Goal: Information Seeking & Learning: Learn about a topic

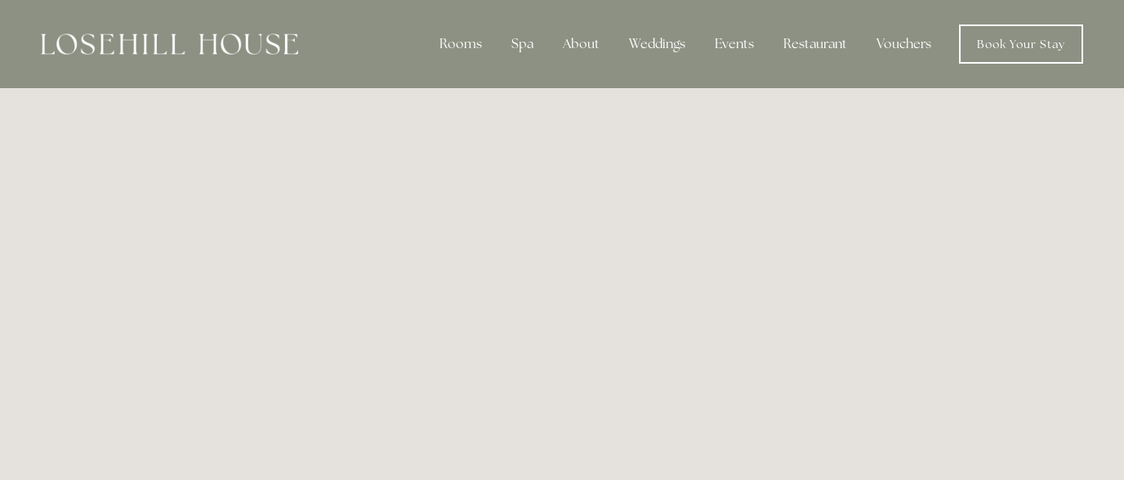
click at [174, 41] on img at bounding box center [169, 43] width 257 height 21
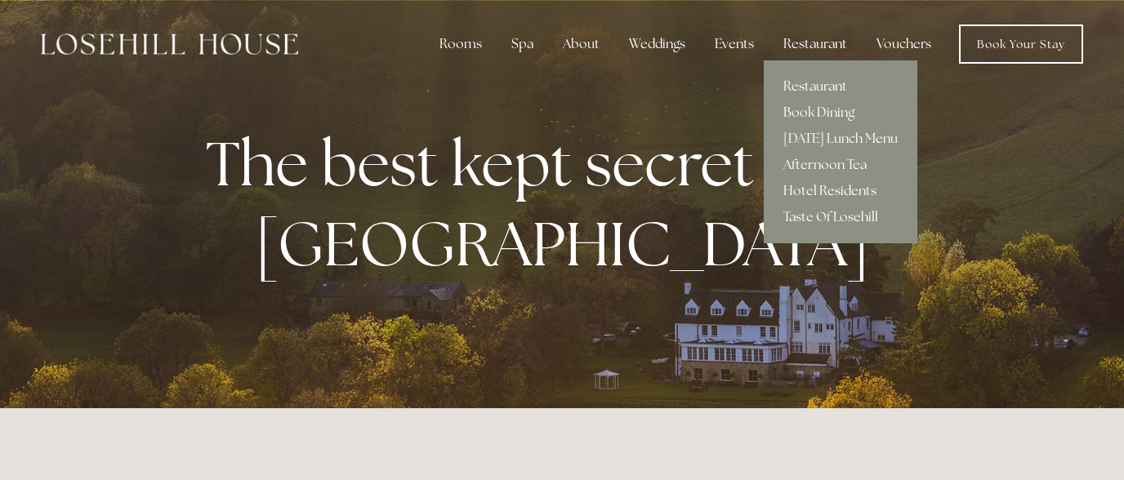
click at [826, 191] on link "Hotel Residents" at bounding box center [840, 191] width 154 height 26
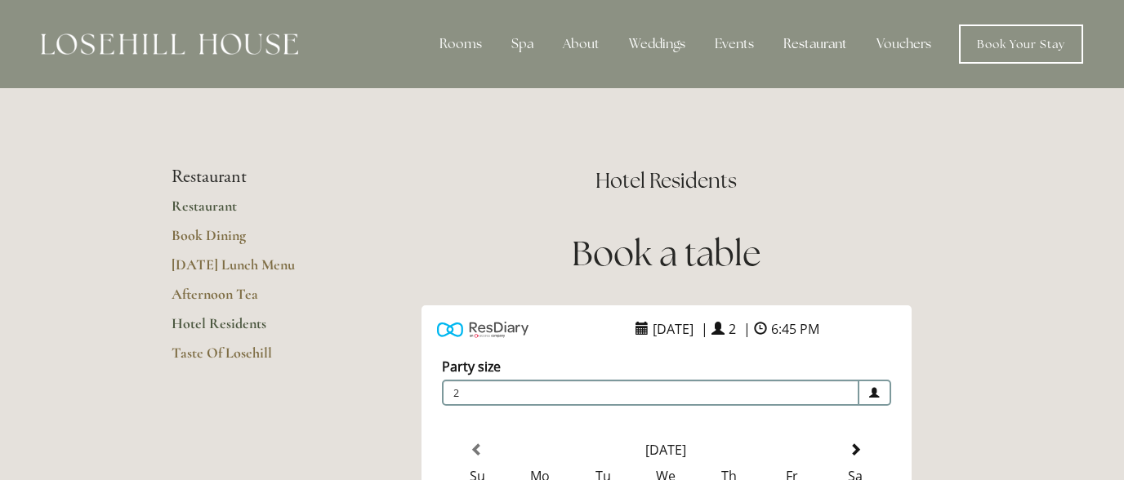
click at [213, 205] on link "Restaurant" at bounding box center [249, 211] width 156 height 29
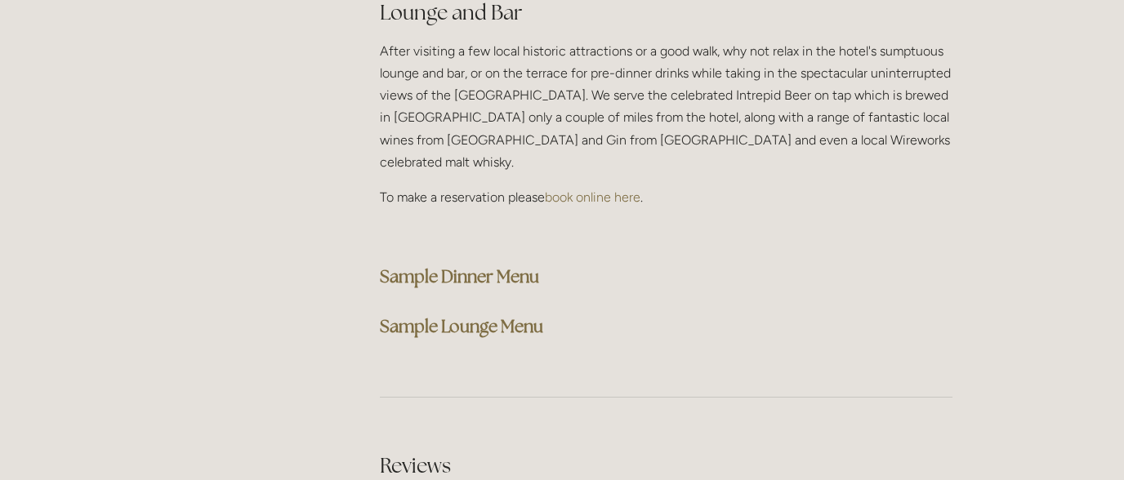
scroll to position [4213, 0]
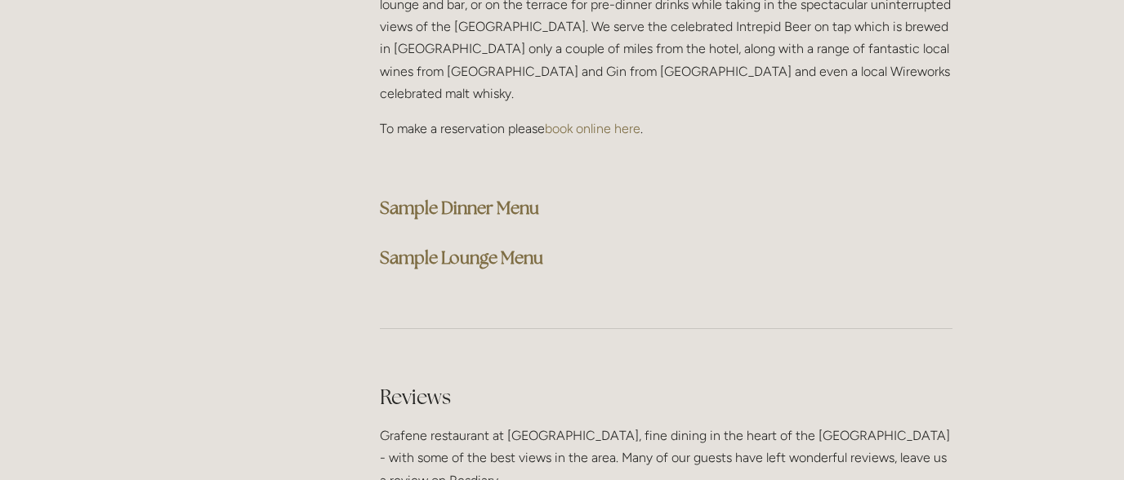
click at [478, 197] on strong "Sample Dinner Menu" at bounding box center [459, 208] width 159 height 22
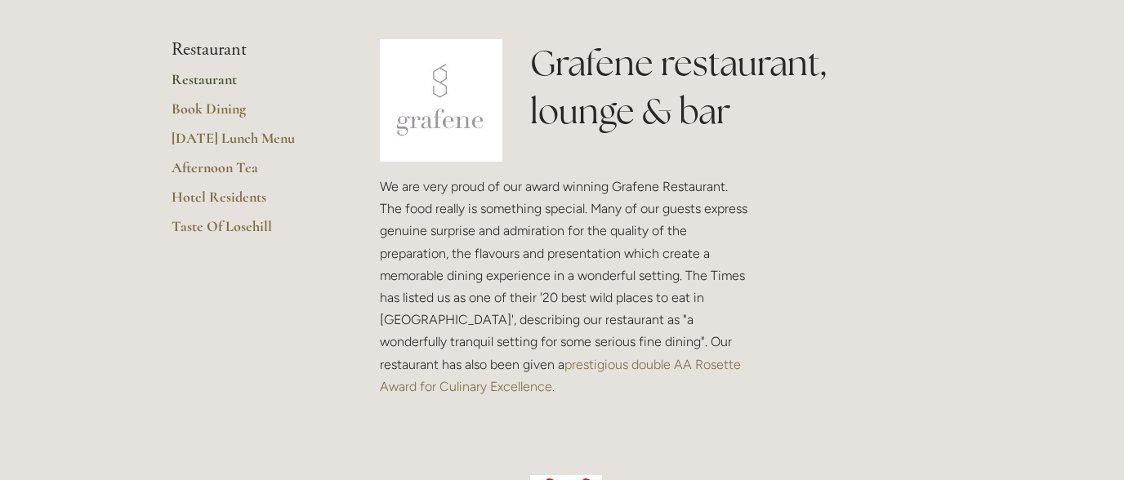
scroll to position [0, 0]
